Goal: Task Accomplishment & Management: Use online tool/utility

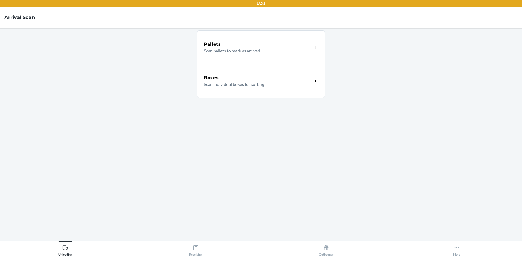
click at [292, 77] on div "Boxes" at bounding box center [258, 77] width 108 height 7
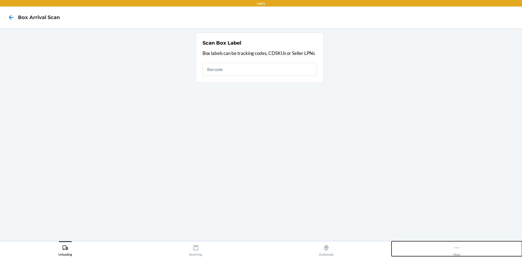
click at [458, 247] on icon at bounding box center [457, 248] width 6 height 6
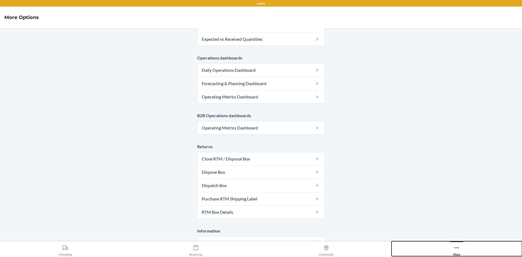
scroll to position [265, 0]
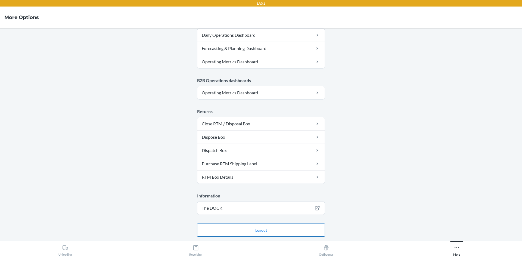
click at [289, 227] on button "Logout" at bounding box center [261, 229] width 128 height 13
